Goal: Task Accomplishment & Management: Manage account settings

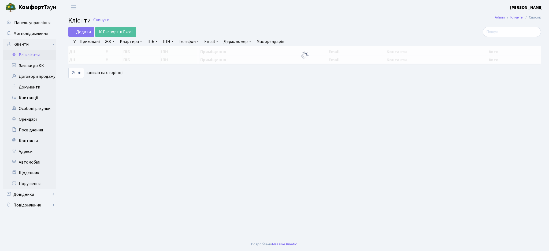
select select "25"
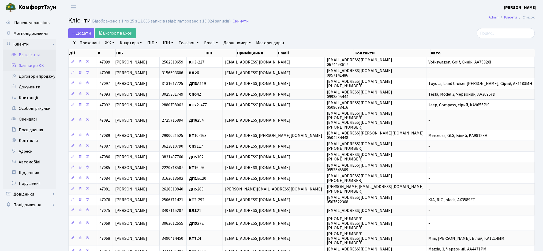
click at [13, 70] on link "Заявки до КК" at bounding box center [30, 65] width 54 height 11
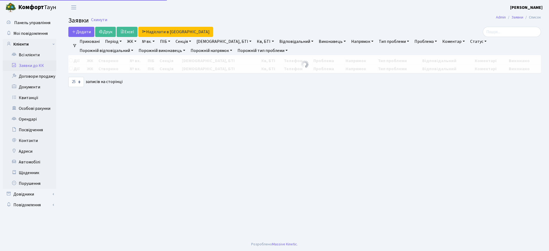
select select "25"
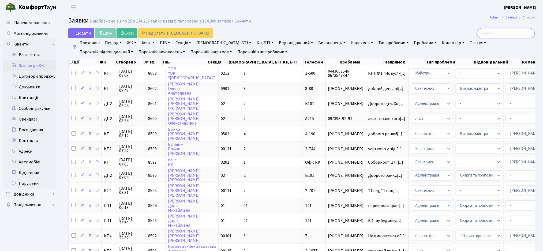
click at [502, 35] on input "search" at bounding box center [506, 33] width 58 height 10
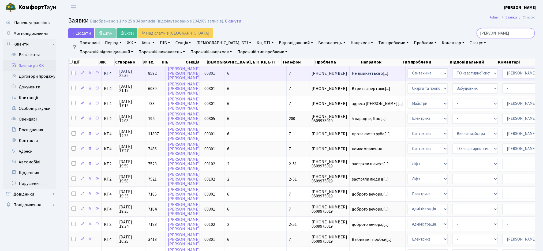
type input "люлько"
click at [350, 76] on td "Не вмикається о[...]" at bounding box center [378, 73] width 56 height 15
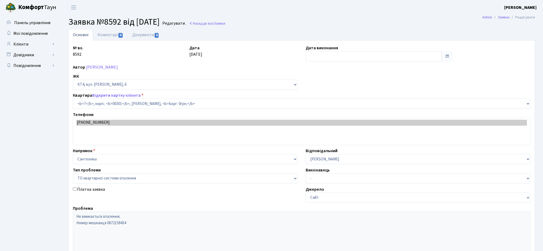
select select "16737"
select select "14"
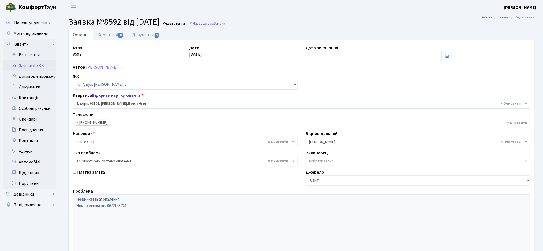
click at [131, 96] on link "Відкрити картку клієнта" at bounding box center [116, 95] width 48 height 6
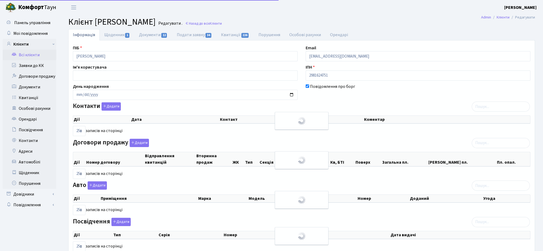
select select "25"
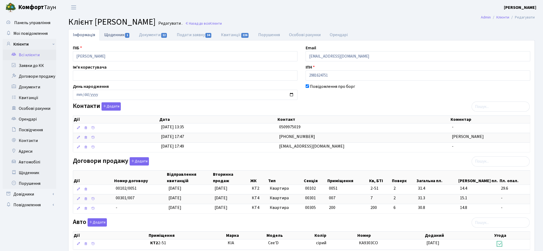
click at [125, 35] on link "Щоденник 1" at bounding box center [117, 34] width 35 height 11
select select "25"
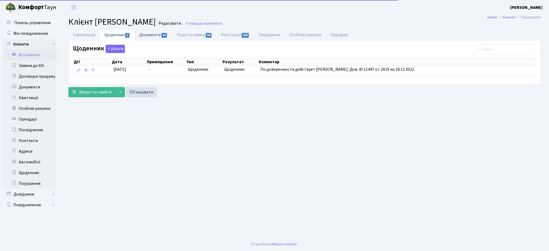
click at [155, 37] on link "Документи 12" at bounding box center [153, 34] width 38 height 11
select select "25"
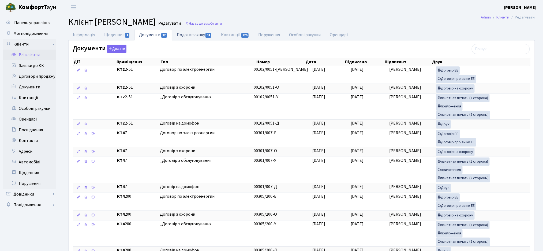
click at [201, 38] on link "Подати заявку 34" at bounding box center [194, 34] width 44 height 11
select select "25"
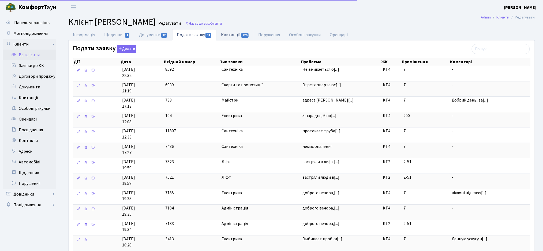
click at [242, 36] on span "226" at bounding box center [245, 35] width 8 height 5
select select "25"
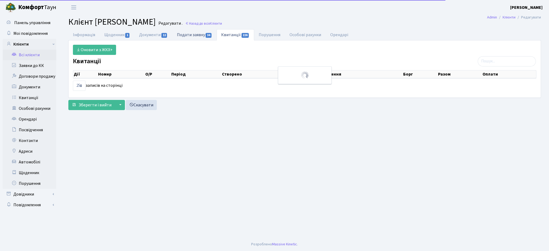
click at [195, 30] on link "Подати заявку 34" at bounding box center [194, 34] width 44 height 11
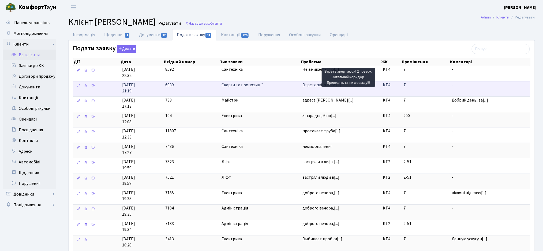
click at [312, 85] on span "Втретє звертаюс[...]" at bounding box center [322, 85] width 39 height 6
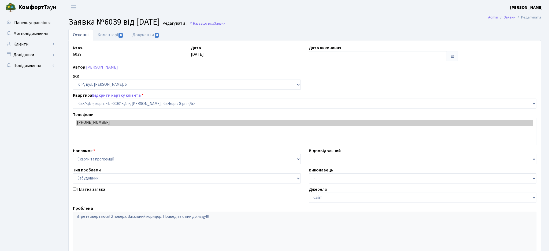
select select "16737"
select select "64"
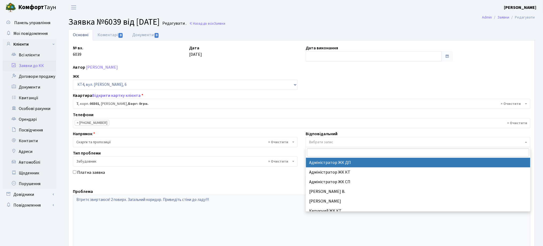
click at [316, 140] on span "Вибрати запис" at bounding box center [321, 141] width 24 height 5
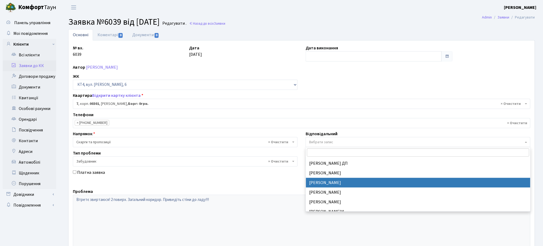
scroll to position [255, 0]
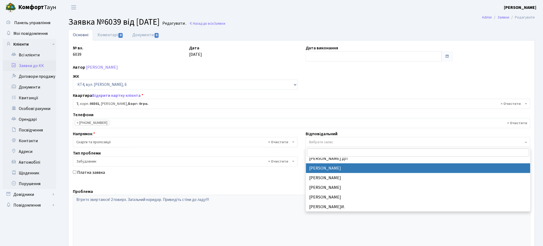
click at [319, 151] on input "search" at bounding box center [418, 152] width 222 height 8
click at [207, 157] on span "× Забудовник" at bounding box center [185, 161] width 225 height 10
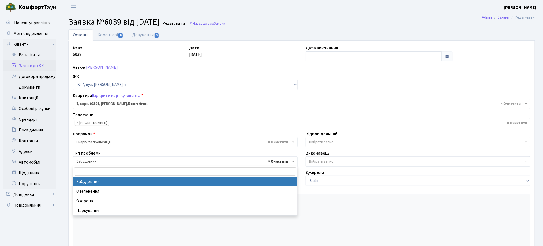
select select
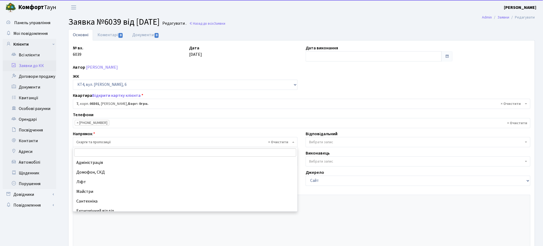
click at [208, 143] on span "× Скарги та пропозиції" at bounding box center [183, 141] width 215 height 5
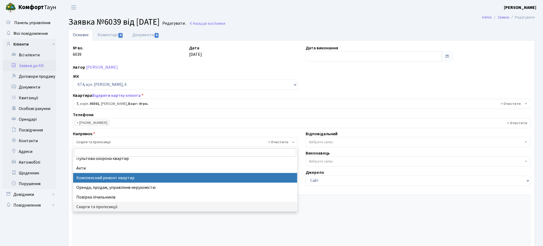
scroll to position [0, 0]
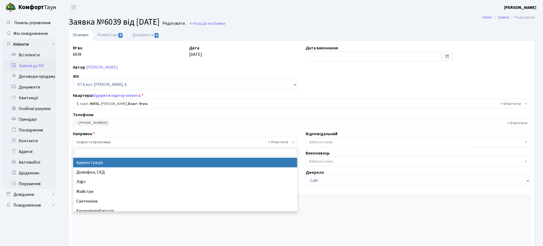
select select "5"
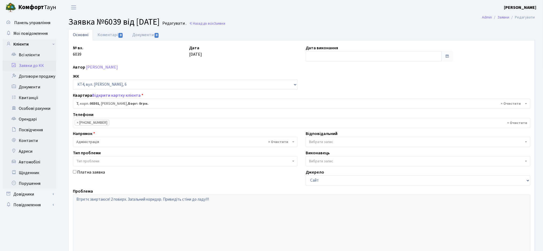
click at [318, 141] on span "Вибрати запис" at bounding box center [321, 141] width 24 height 5
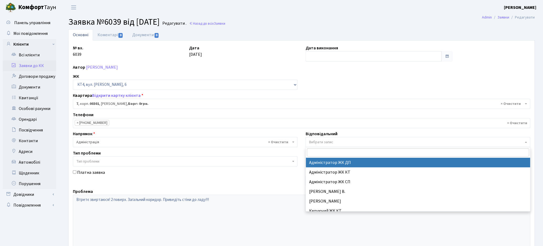
type input "я"
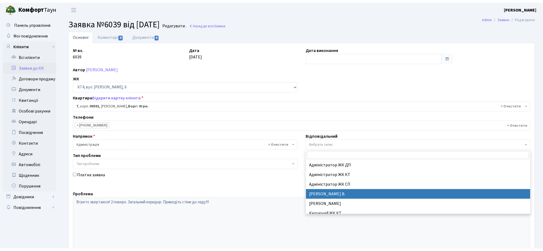
scroll to position [36, 0]
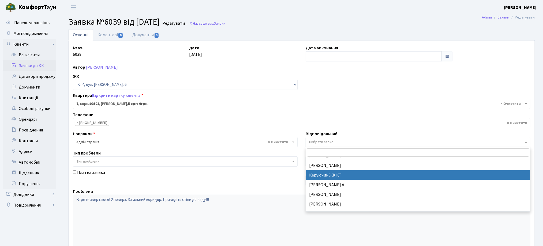
select select "110"
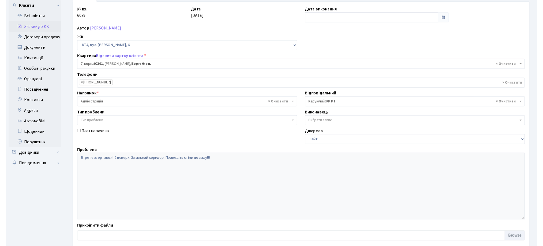
scroll to position [0, 0]
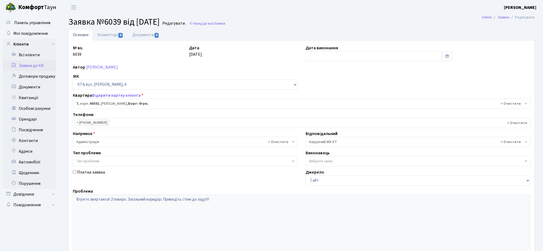
click at [323, 140] on span "× Керуючий ЖК КТ" at bounding box center [416, 141] width 215 height 5
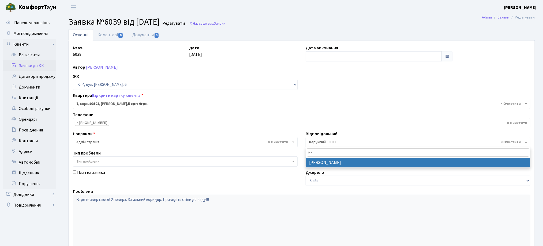
type input "ми"
select select "25"
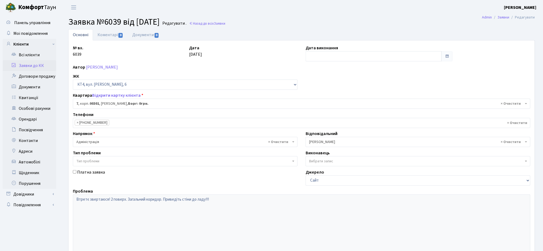
click at [147, 141] on span "× Адміністрація" at bounding box center [183, 141] width 215 height 5
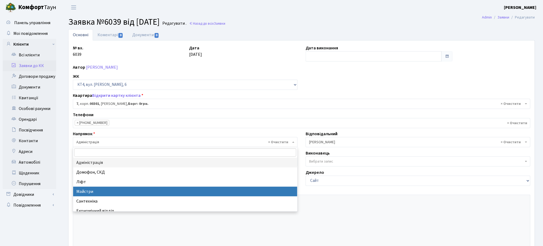
select select "1"
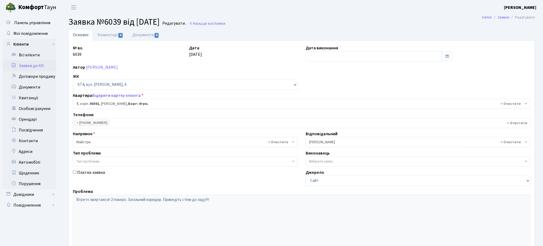
click at [323, 142] on span "× Микитенко І.В." at bounding box center [416, 141] width 215 height 5
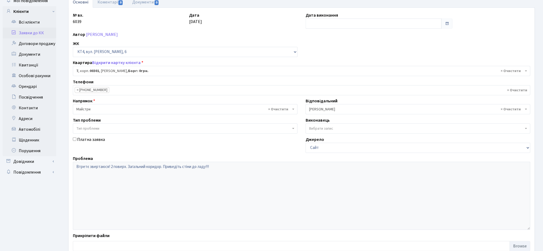
scroll to position [68, 0]
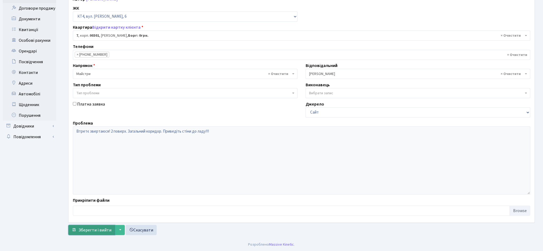
click at [93, 235] on button "Зберегти і вийти" at bounding box center [91, 230] width 47 height 10
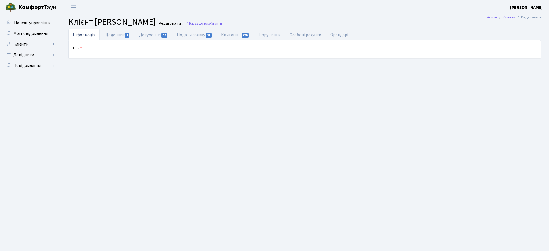
select select "25"
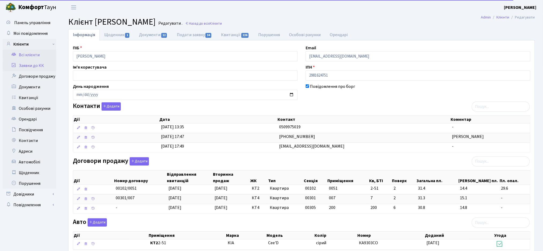
click at [27, 65] on link "Заявки до КК" at bounding box center [30, 65] width 54 height 11
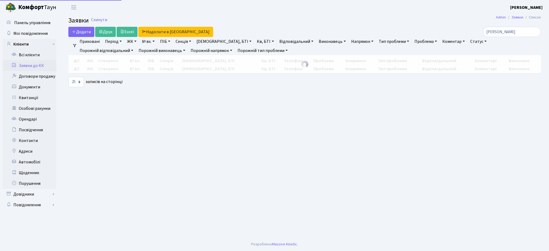
select select "25"
